Goal: Information Seeking & Learning: Check status

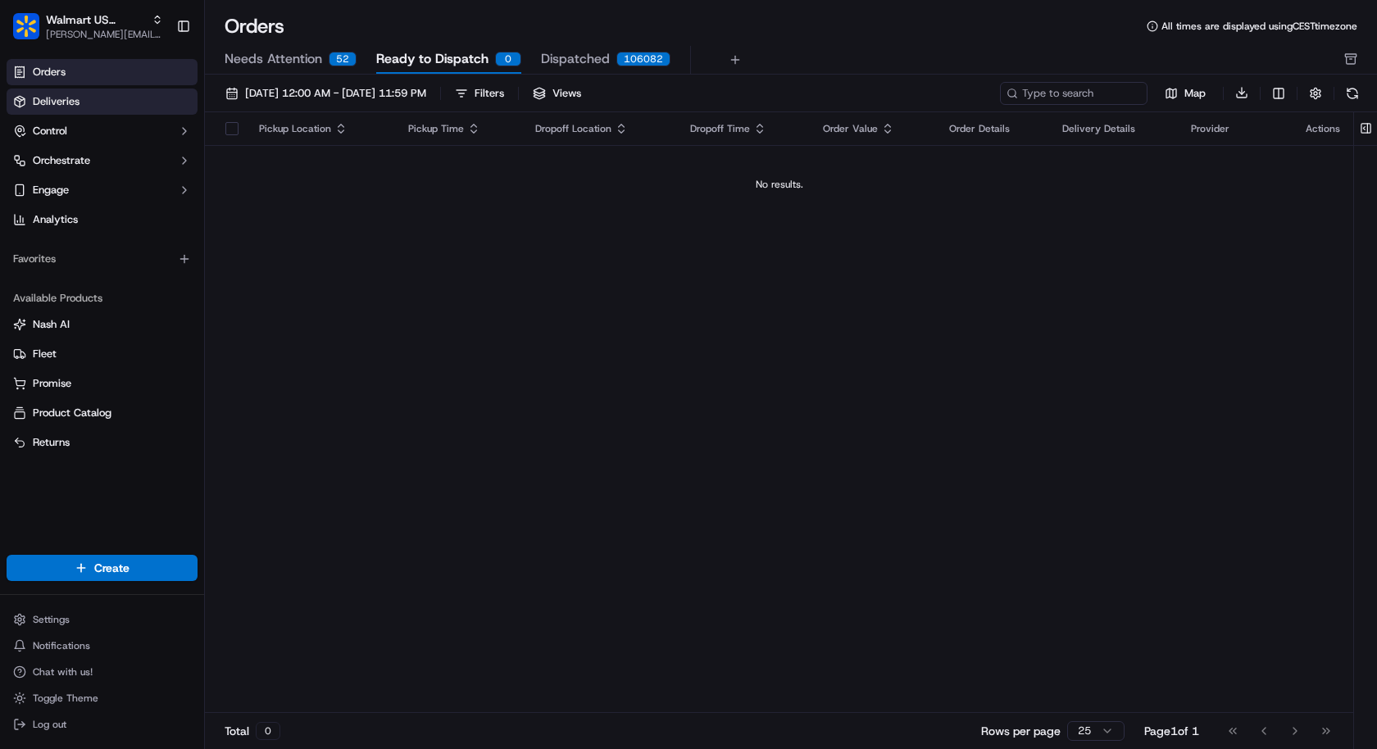
click at [141, 89] on link "Deliveries" at bounding box center [102, 102] width 191 height 26
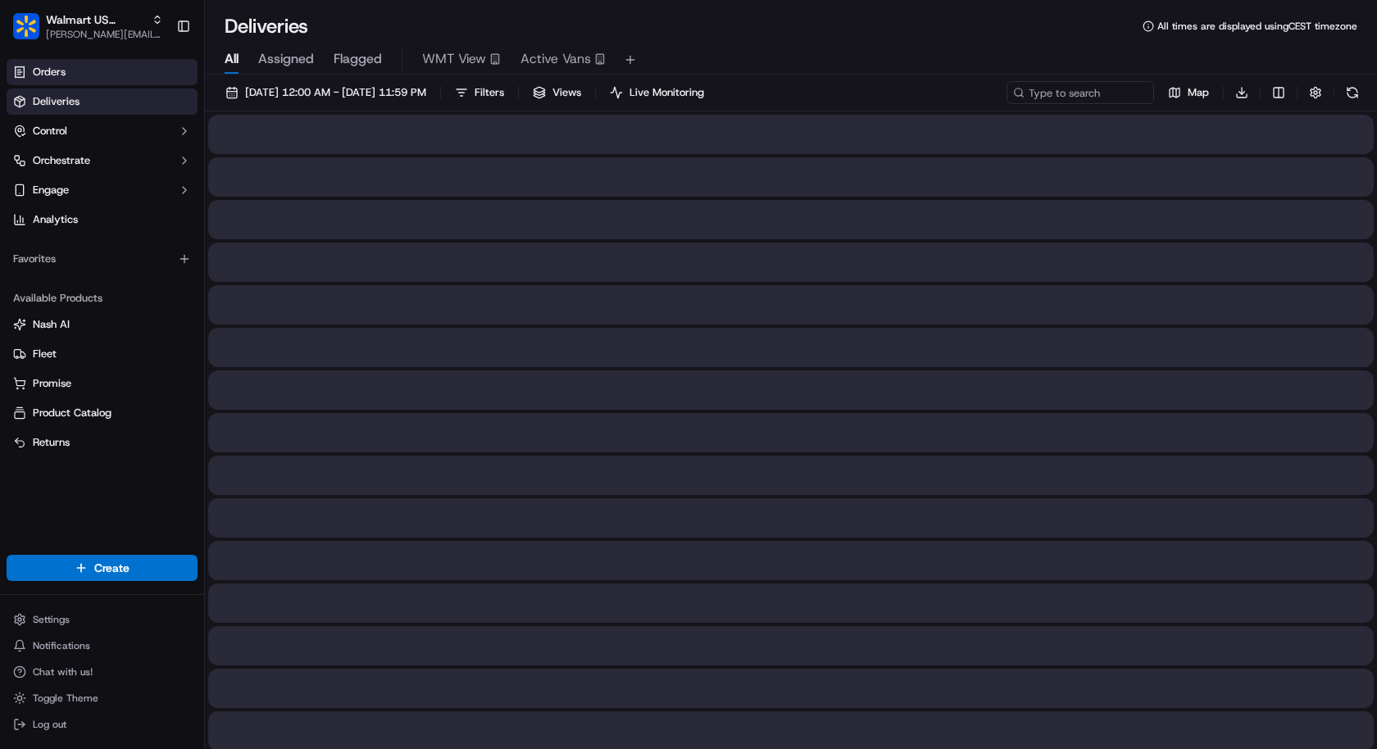
click at [143, 78] on link "Orders" at bounding box center [102, 72] width 191 height 26
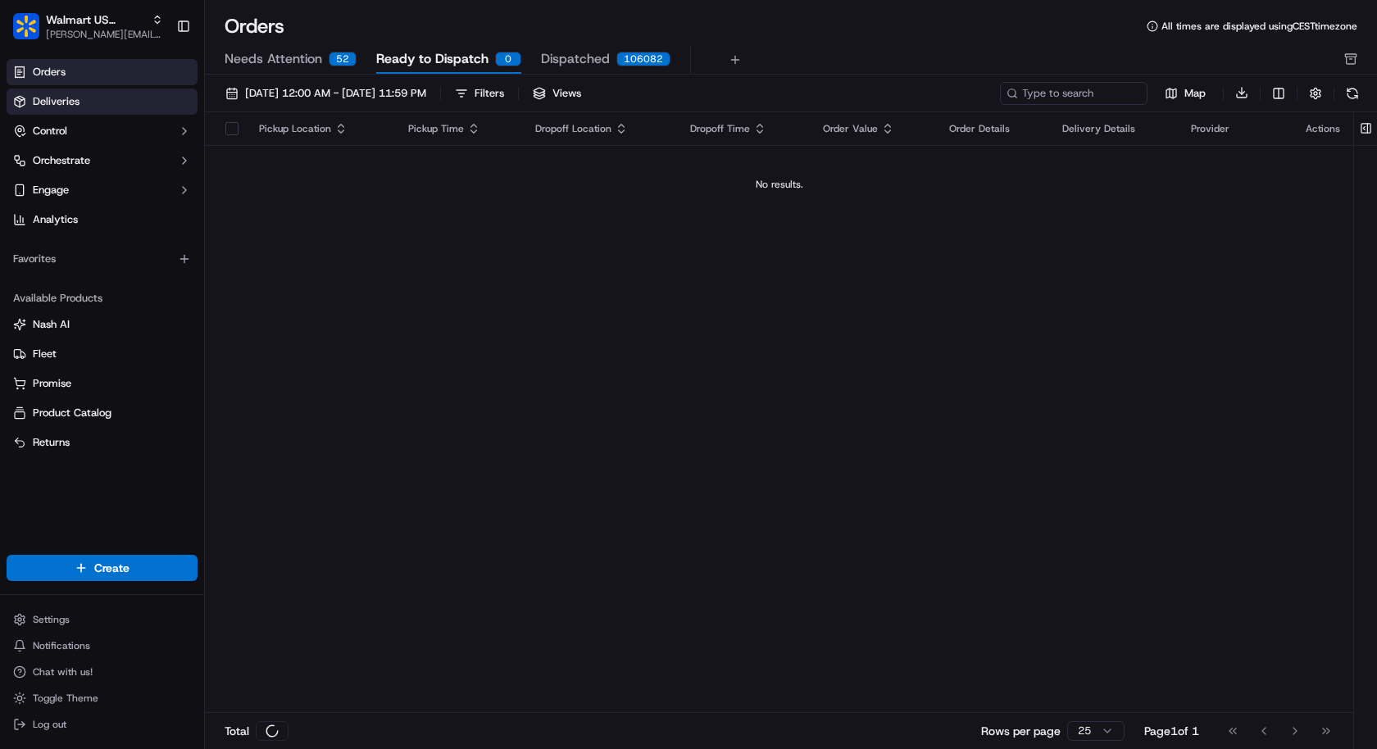
click at [147, 110] on link "Deliveries" at bounding box center [102, 102] width 191 height 26
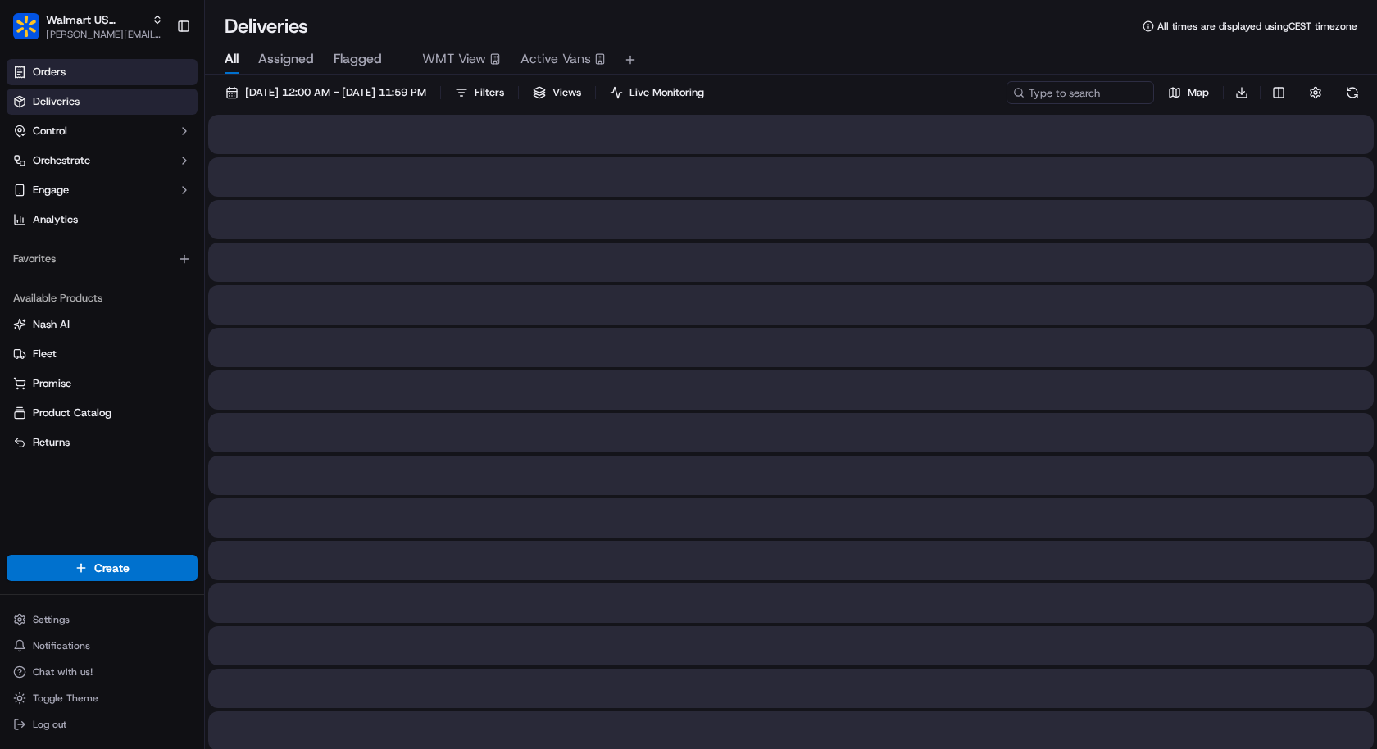
click at [149, 79] on link "Orders" at bounding box center [102, 72] width 191 height 26
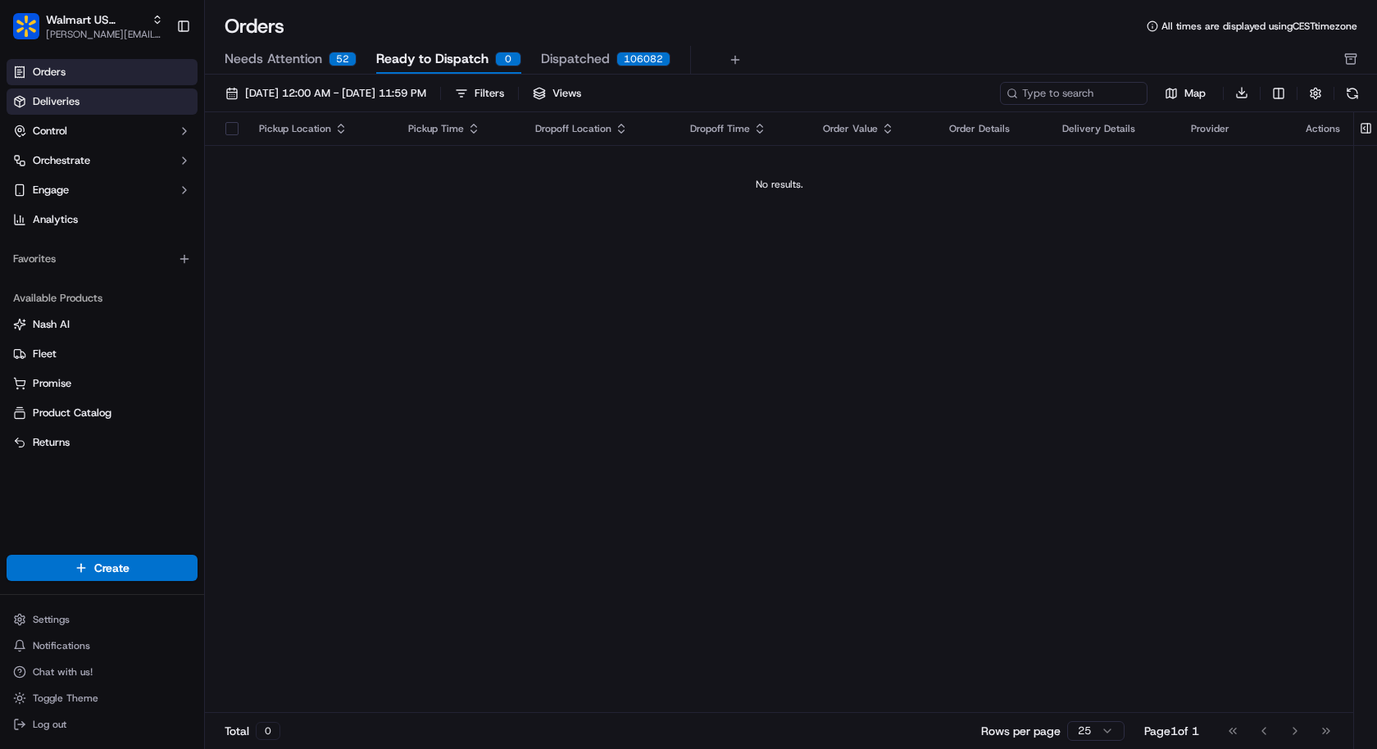
click at [149, 98] on link "Deliveries" at bounding box center [102, 102] width 191 height 26
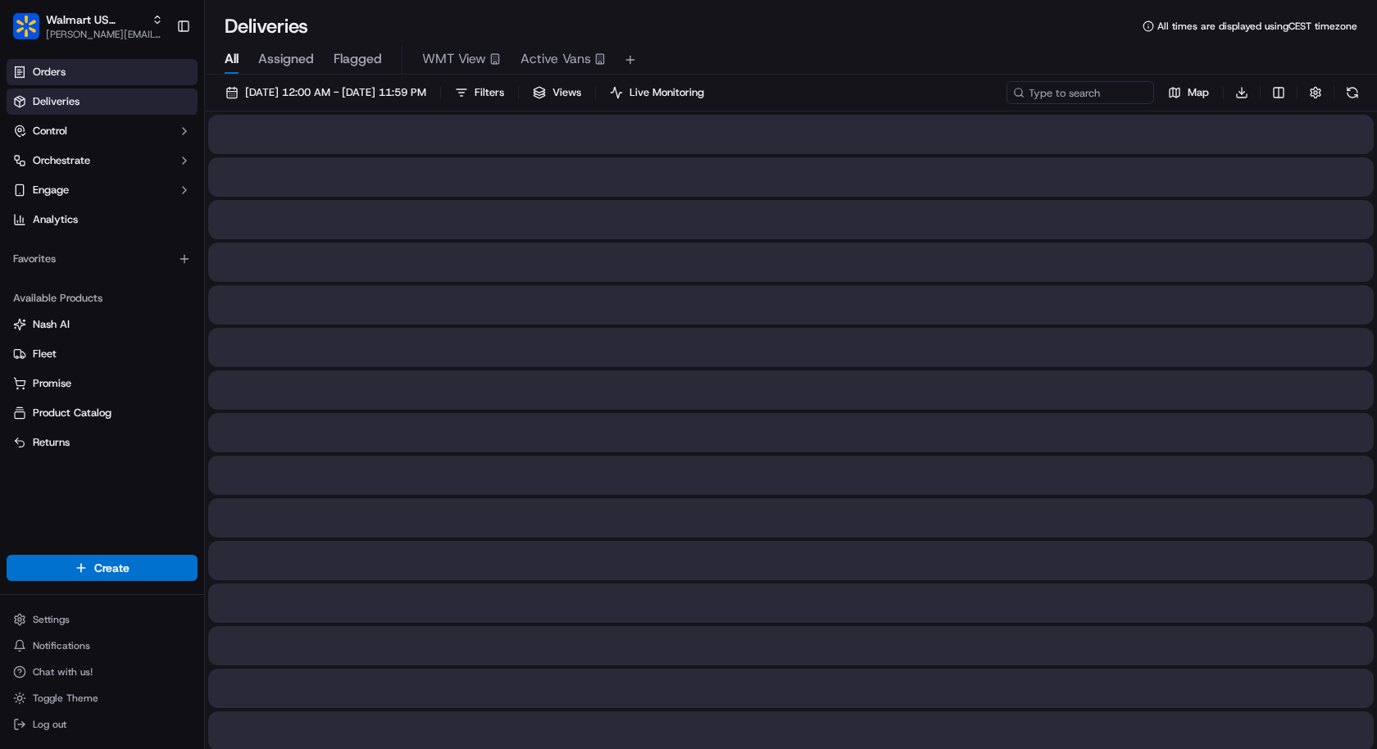
click at [156, 74] on link "Orders" at bounding box center [102, 72] width 191 height 26
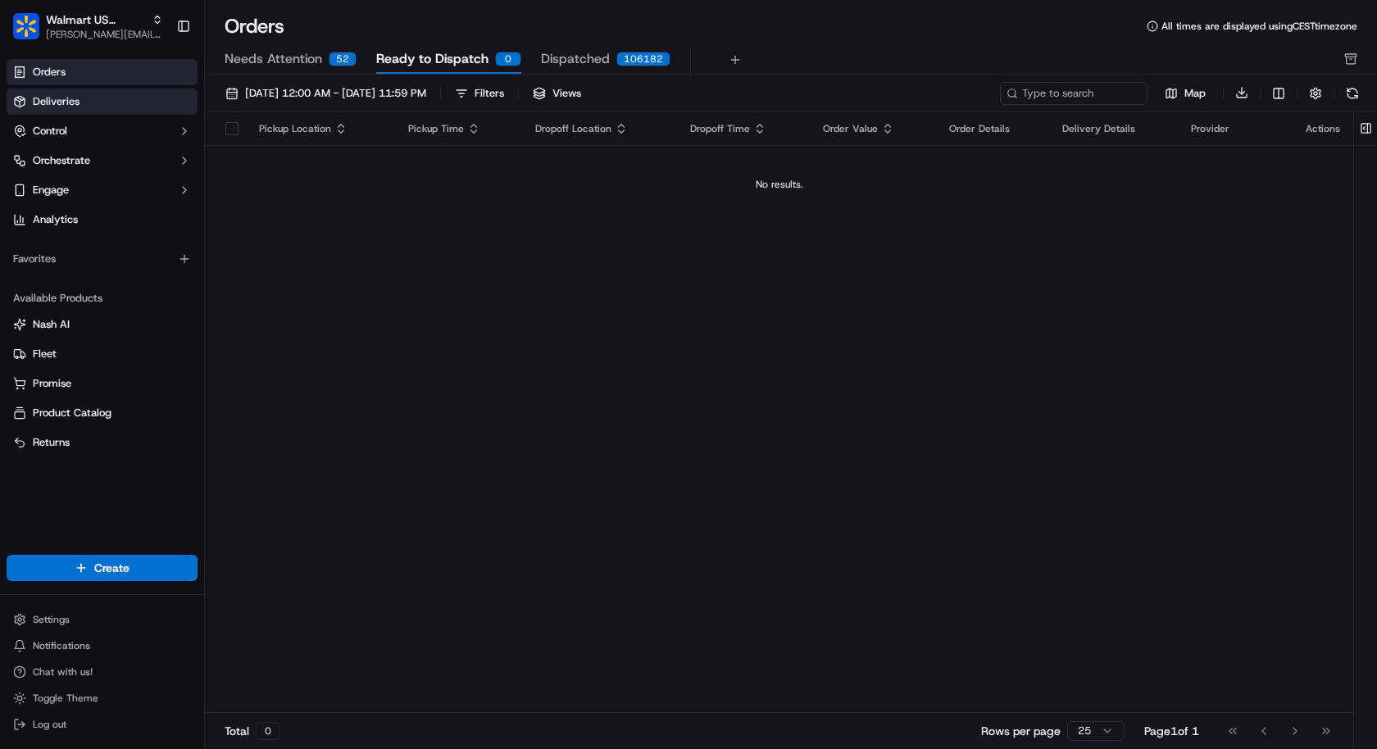
click at [126, 97] on link "Deliveries" at bounding box center [102, 102] width 191 height 26
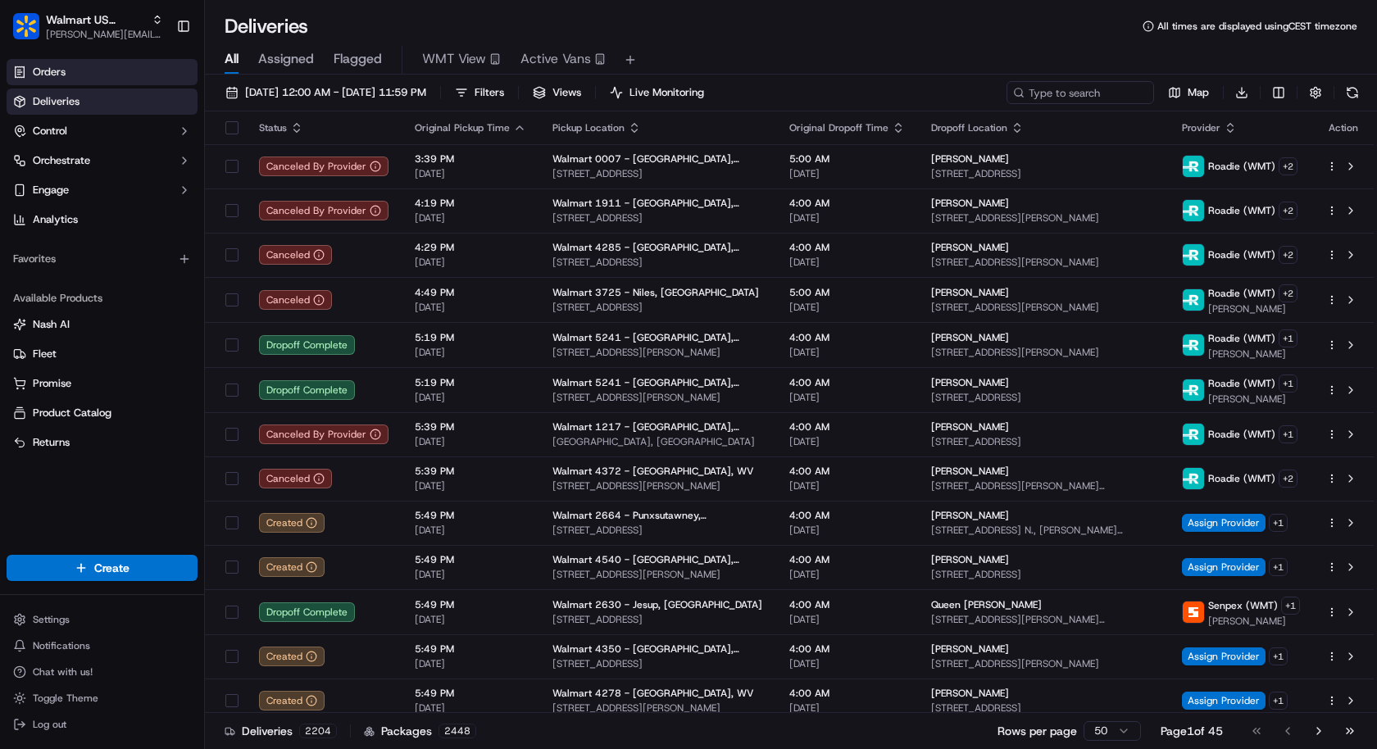
click at [130, 79] on link "Orders" at bounding box center [102, 72] width 191 height 26
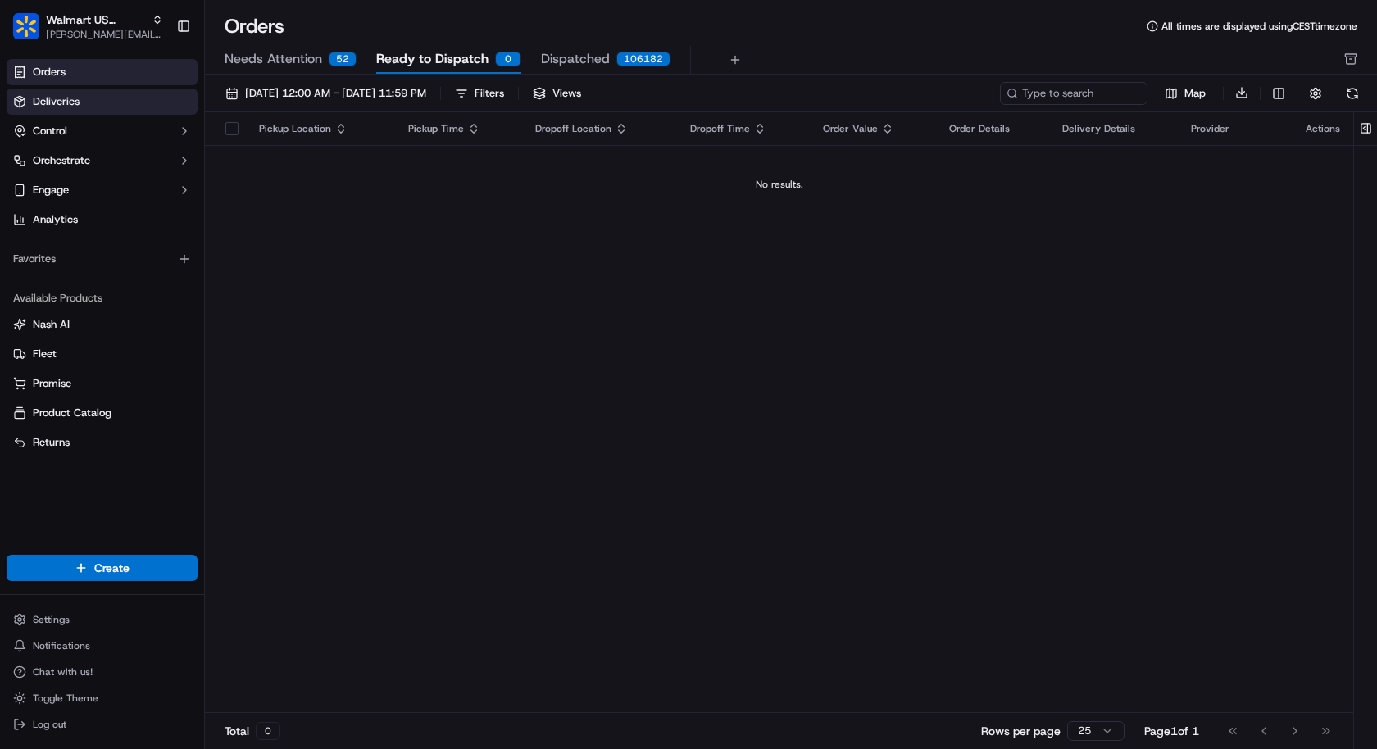
click at [137, 110] on link "Deliveries" at bounding box center [102, 102] width 191 height 26
